Goal: Transaction & Acquisition: Purchase product/service

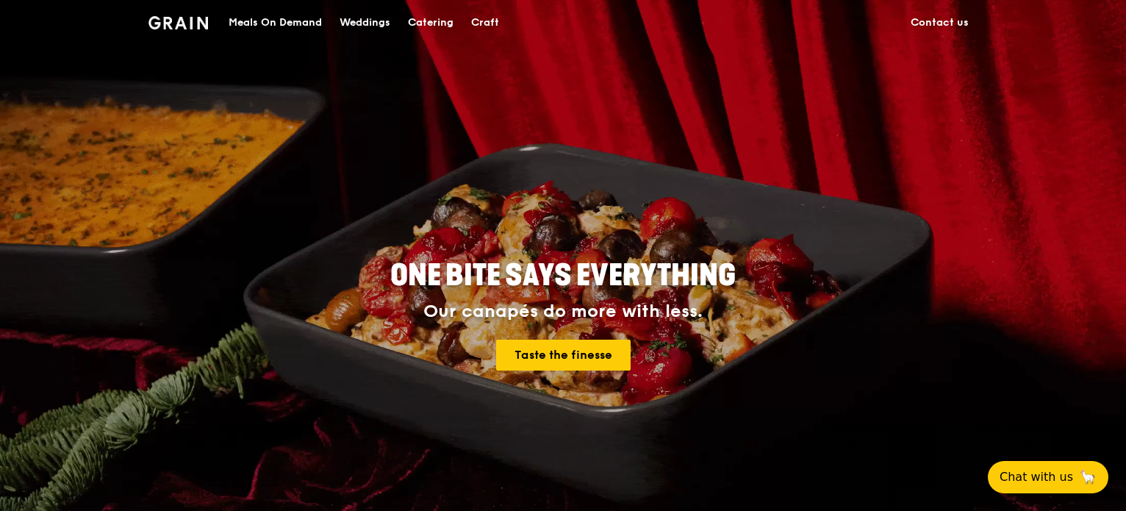
click at [272, 23] on div "Meals On Demand" at bounding box center [275, 23] width 93 height 44
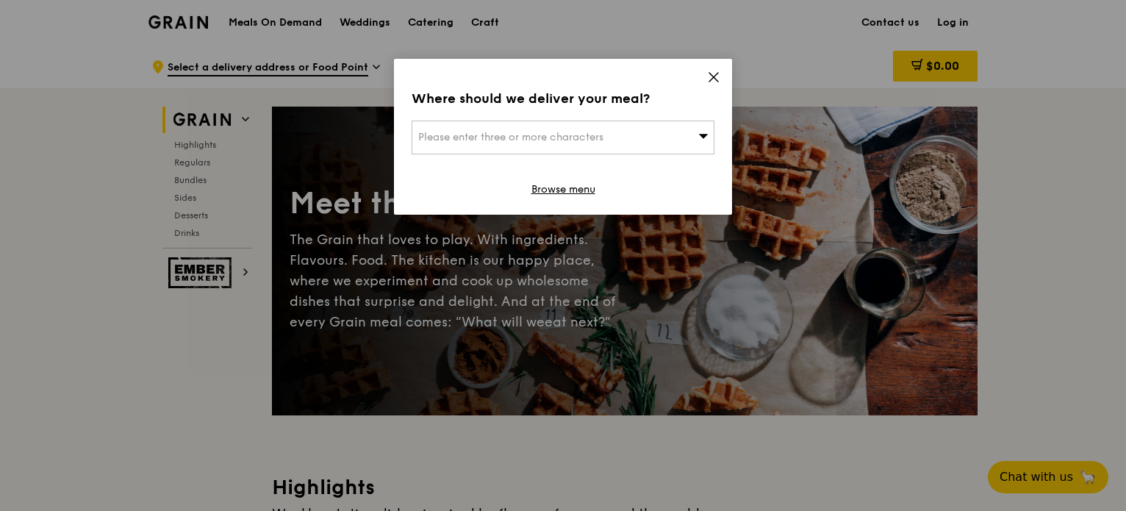
click at [706, 77] on div "Where should we deliver your meal? Please enter three or more characters Browse…" at bounding box center [563, 137] width 338 height 156
click at [708, 76] on icon at bounding box center [713, 77] width 13 height 13
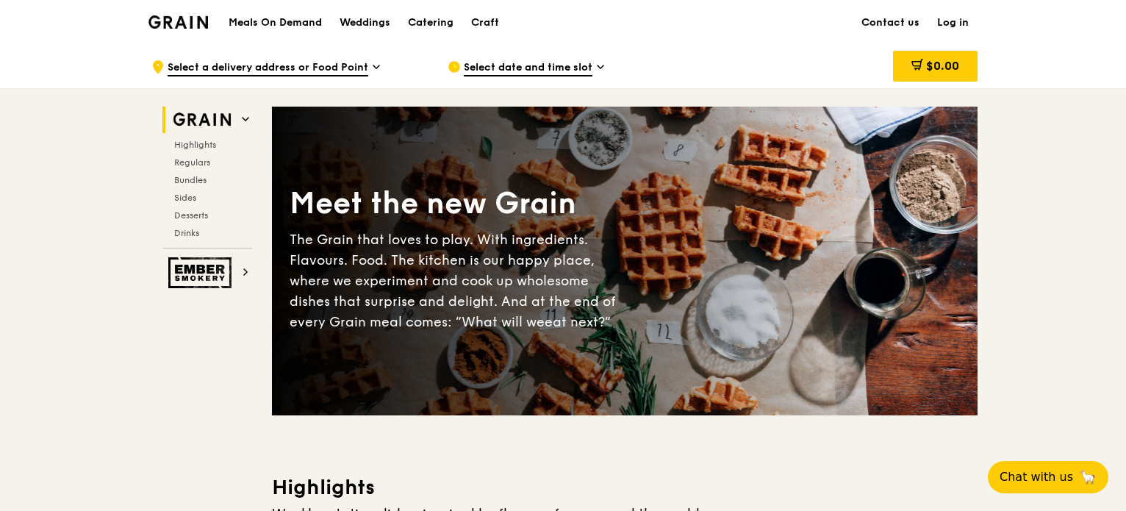
click at [583, 67] on span "Select date and time slot" at bounding box center [528, 68] width 129 height 16
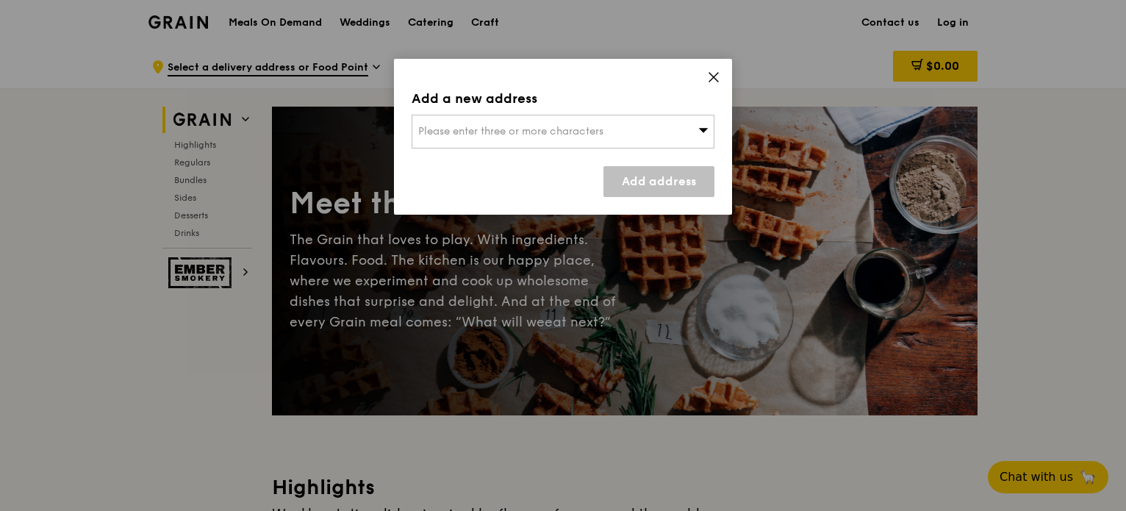
click at [671, 60] on div "Add a new address Please enter three or more characters Add address" at bounding box center [563, 137] width 338 height 156
click at [728, 71] on div "Add a new address Please enter three or more characters Add address" at bounding box center [563, 137] width 338 height 156
click at [727, 109] on div "Add a new address Please enter three or more characters Add address" at bounding box center [563, 137] width 338 height 156
click at [723, 76] on div "Add a new address Please enter three or more characters Add address" at bounding box center [563, 137] width 338 height 156
click at [725, 74] on div "Add a new address Please enter three or more characters Add address" at bounding box center [563, 137] width 338 height 156
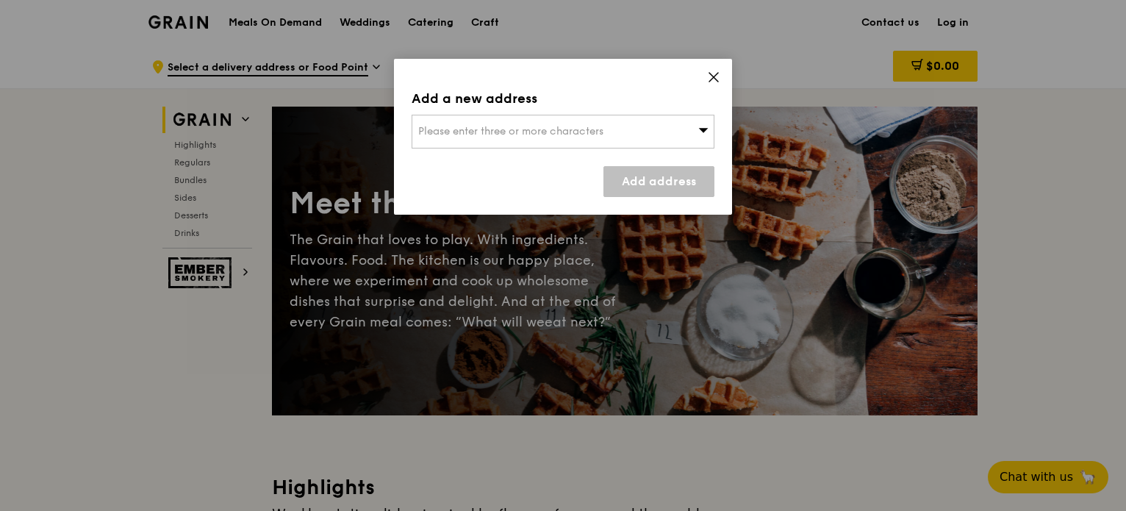
click at [726, 70] on div "Add a new address Please enter three or more characters Add address" at bounding box center [563, 137] width 338 height 156
click at [732, 84] on div "Add a new address Please enter three or more characters Add address" at bounding box center [563, 255] width 1126 height 511
click at [709, 82] on icon at bounding box center [713, 77] width 13 height 13
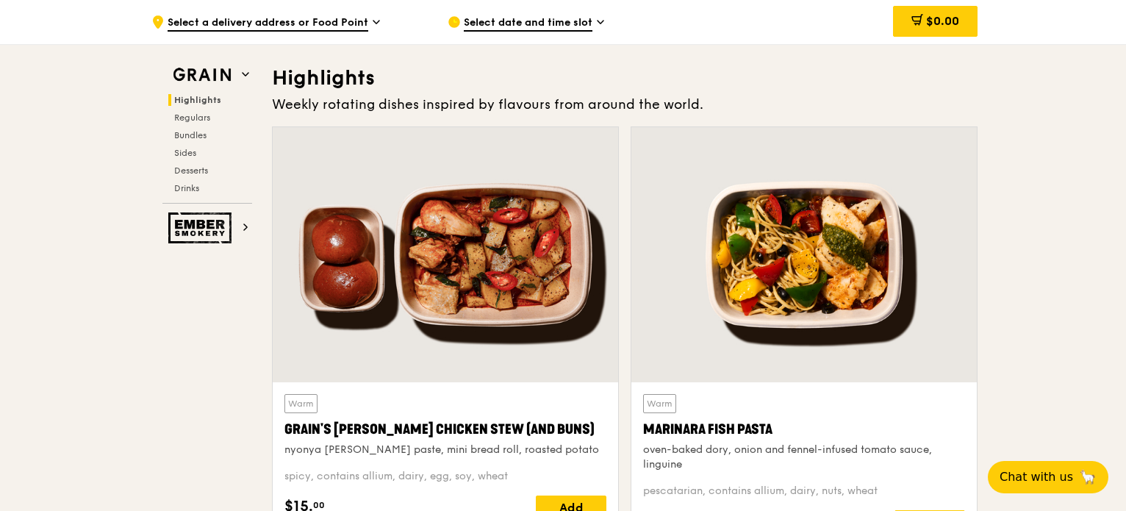
scroll to position [514, 0]
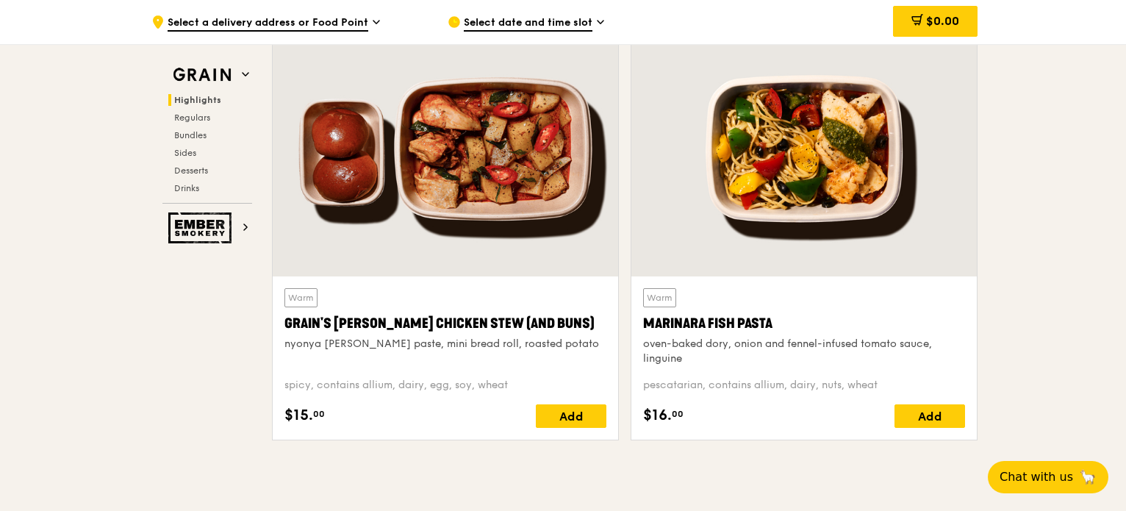
drag, startPoint x: 422, startPoint y: 456, endPoint x: 353, endPoint y: 341, distance: 133.8
click at [306, 332] on div "Grain's Curry Chicken Stew (and buns)" at bounding box center [445, 323] width 322 height 21
